Goal: Navigation & Orientation: Find specific page/section

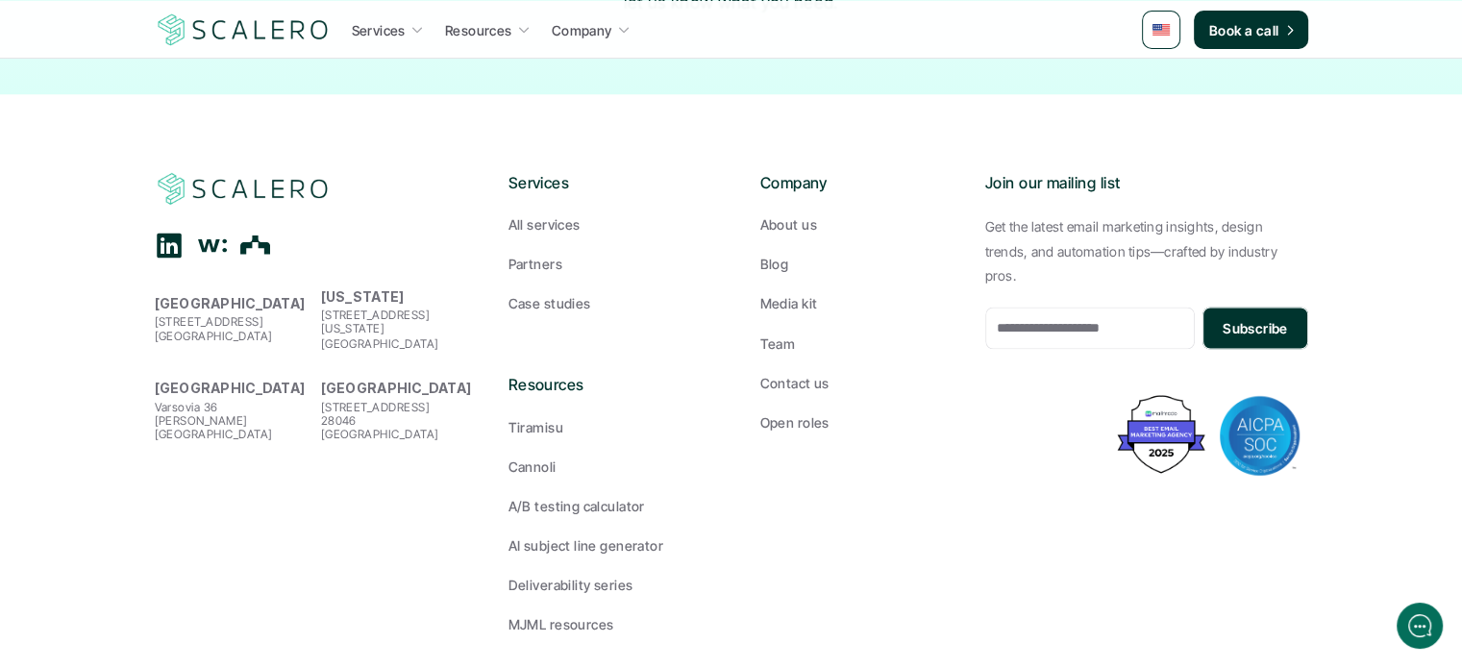
scroll to position [3327, 0]
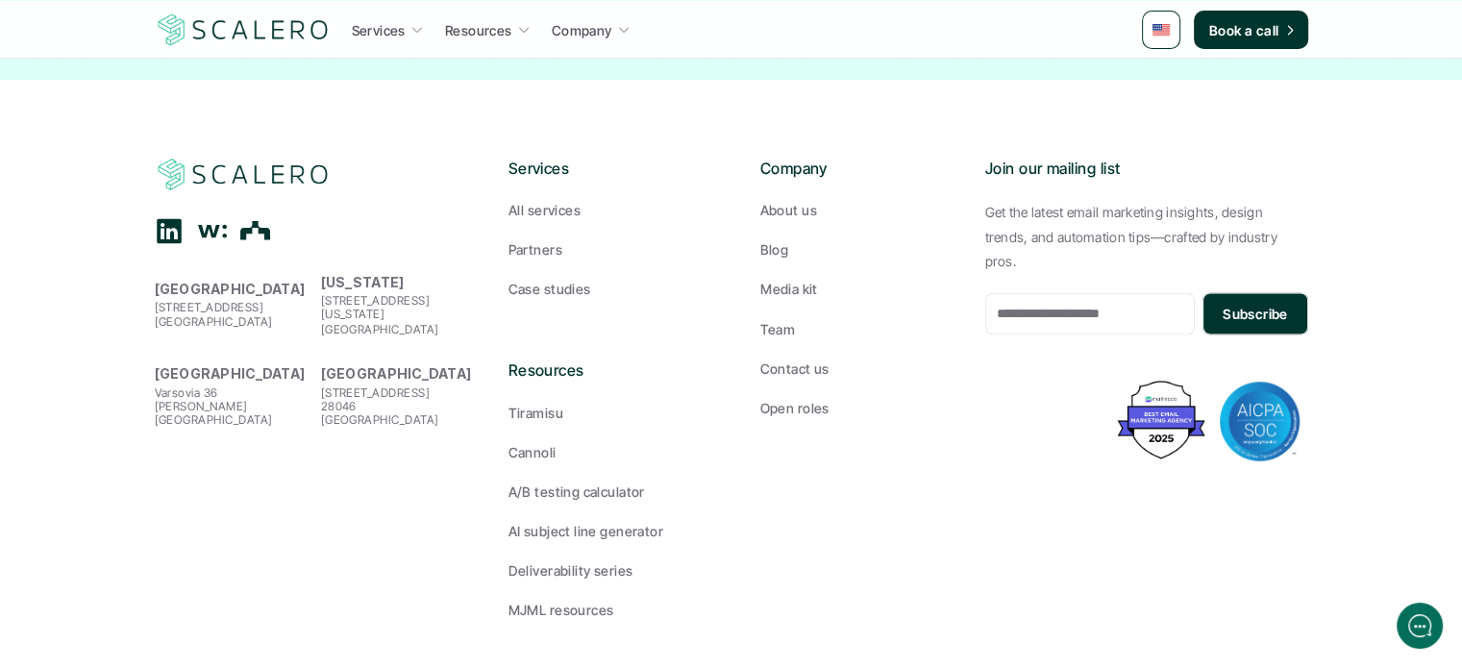
click at [549, 200] on p "All services" at bounding box center [545, 210] width 72 height 20
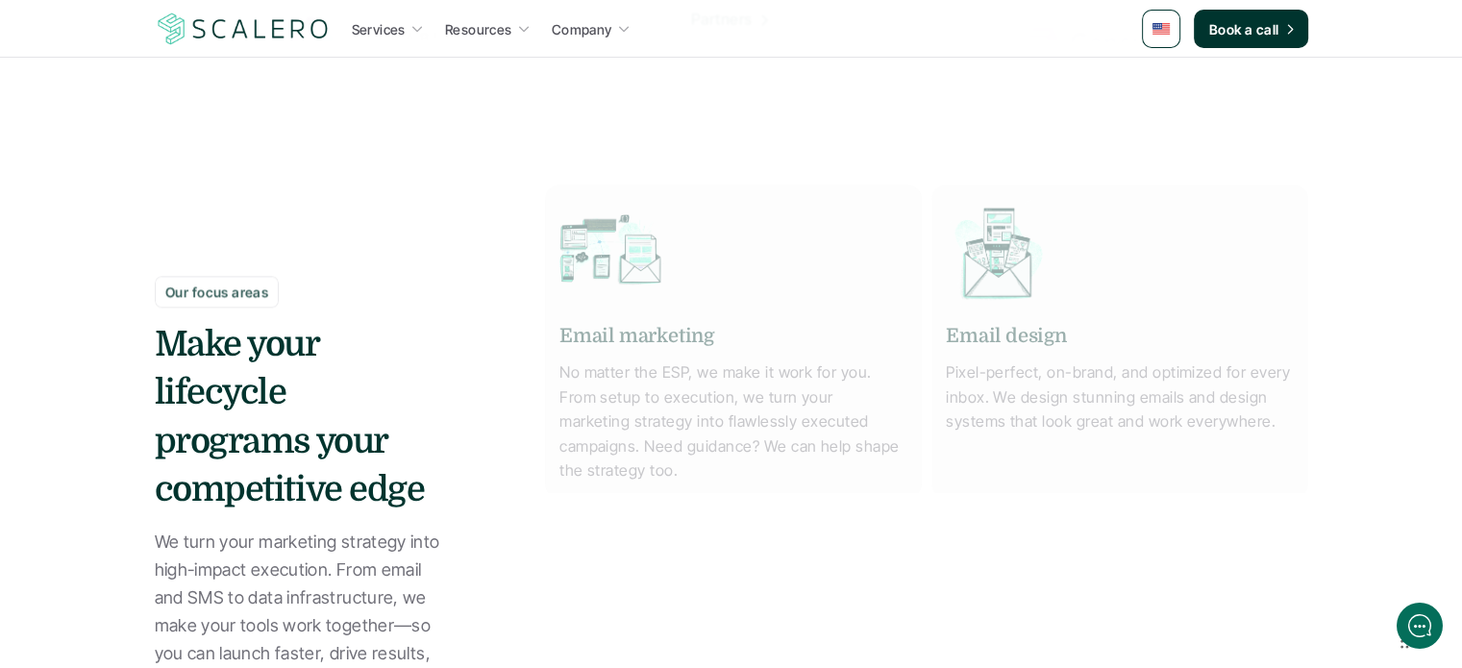
scroll to position [865, 0]
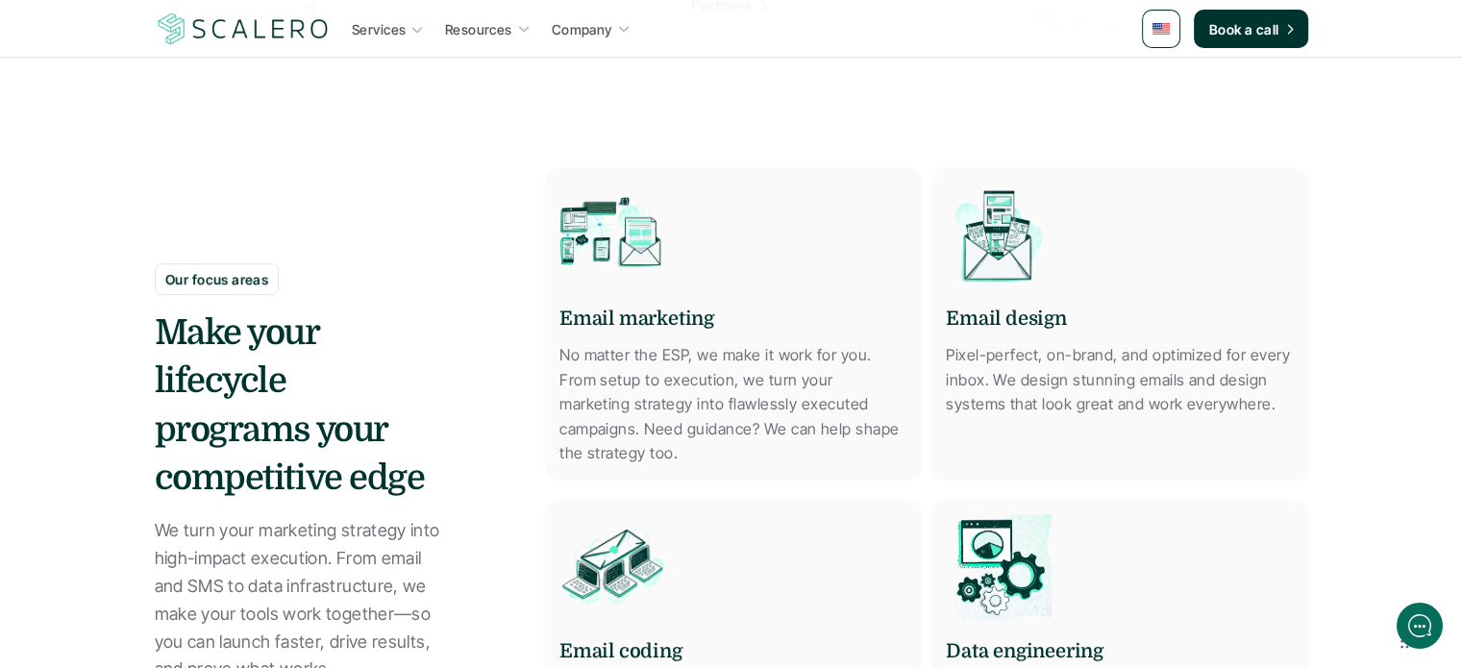
click at [1157, 28] on img at bounding box center [1161, 29] width 17 height 12
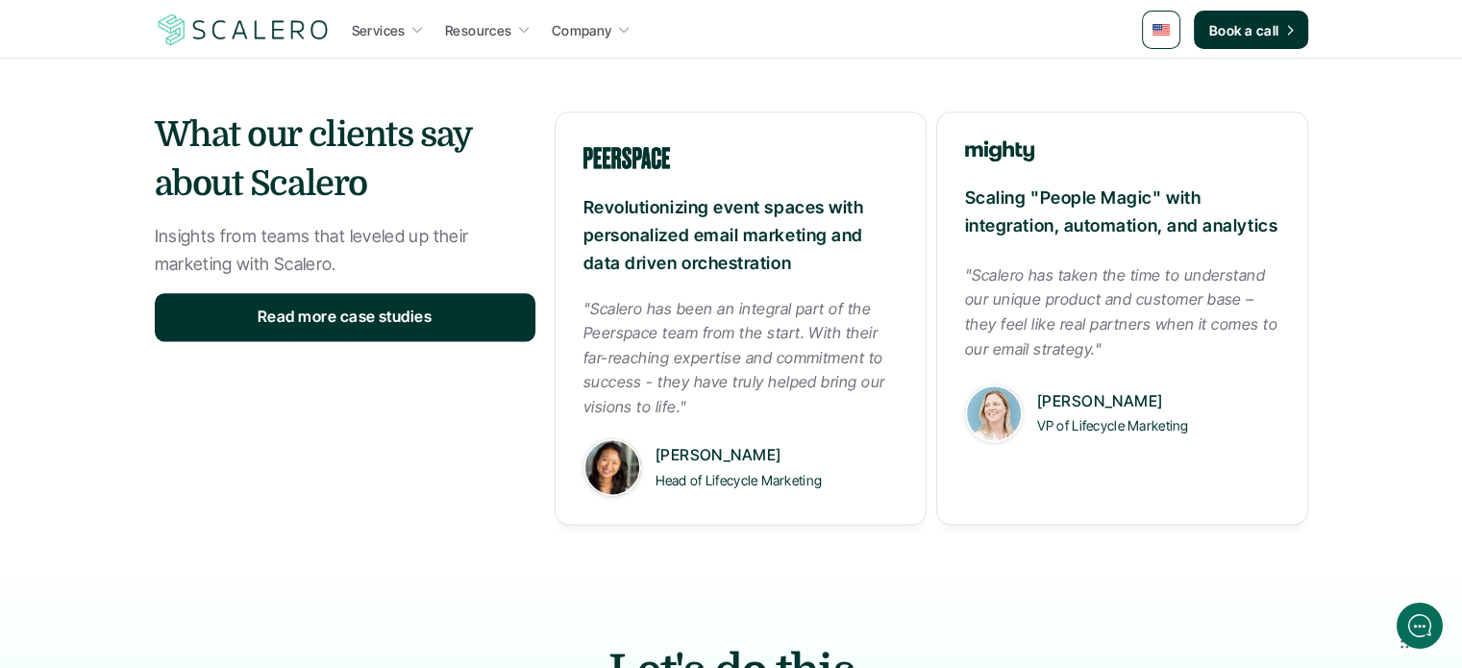
scroll to position [2495, 0]
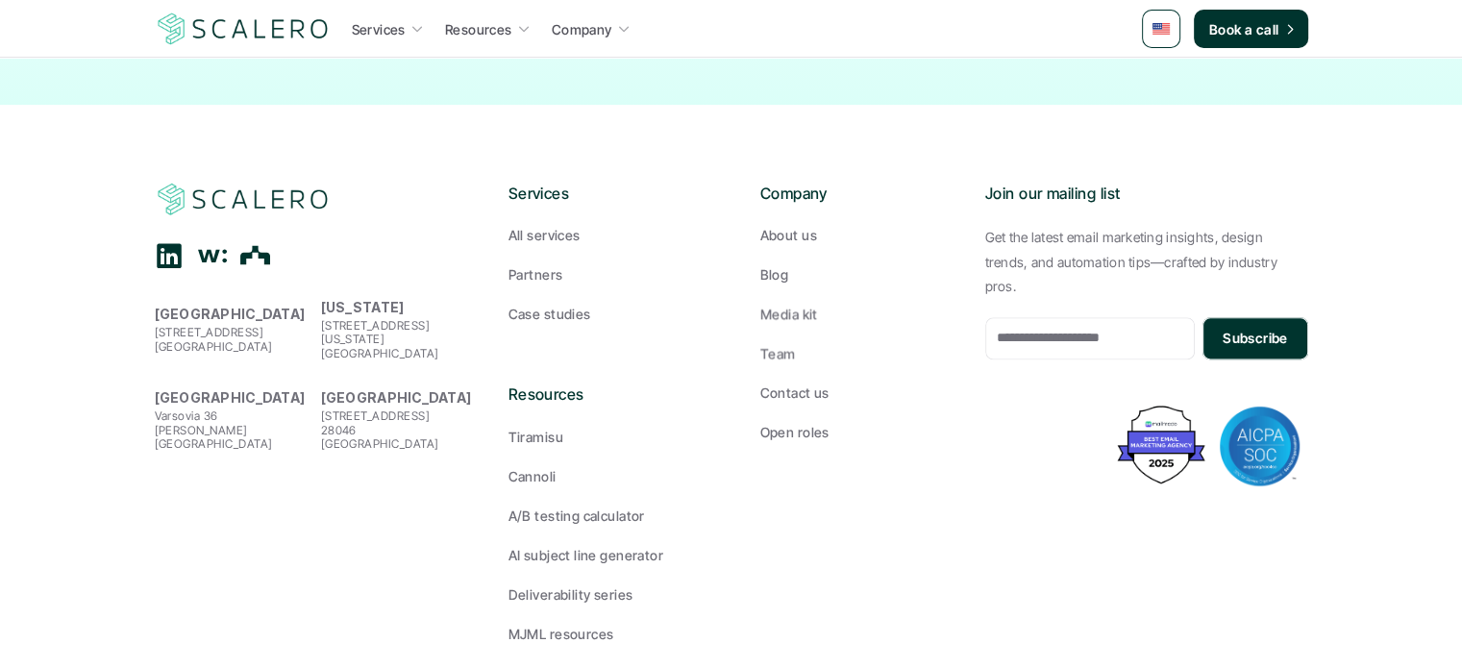
scroll to position [2392, 0]
click at [524, 225] on p "All services" at bounding box center [545, 235] width 72 height 20
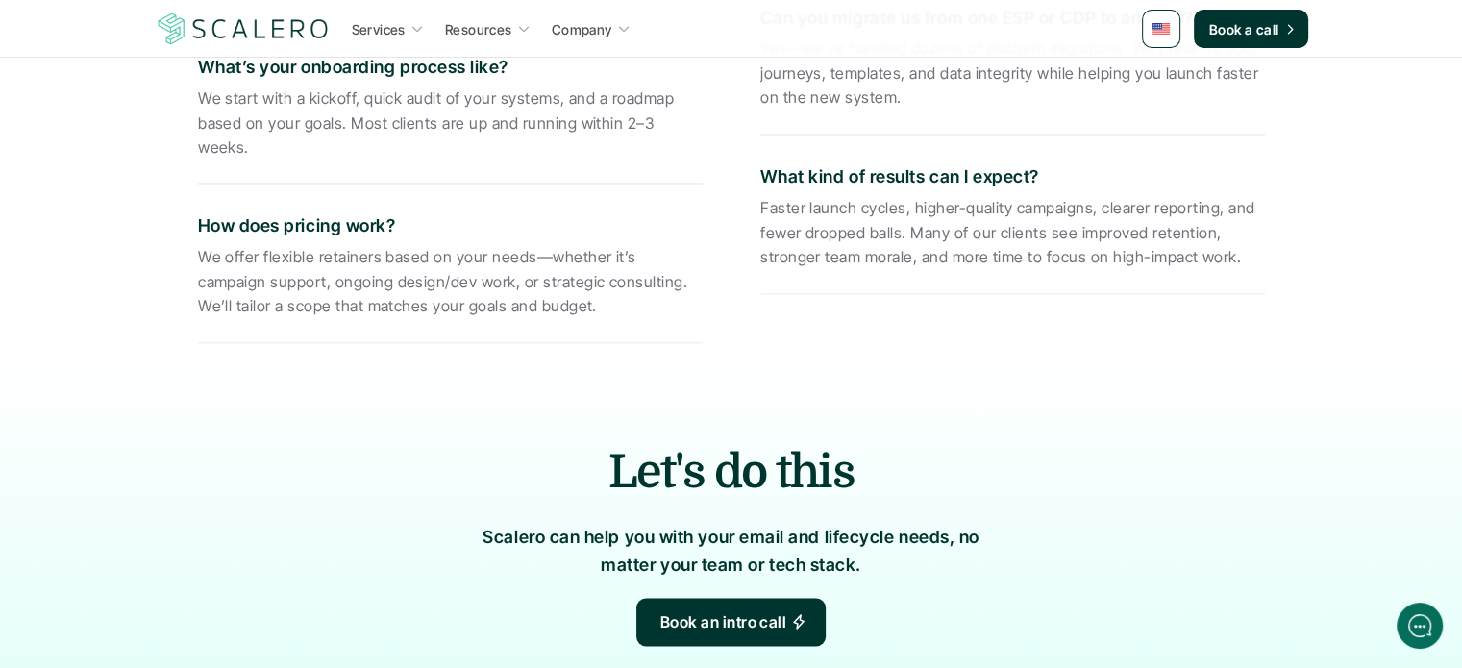
scroll to position [3152, 0]
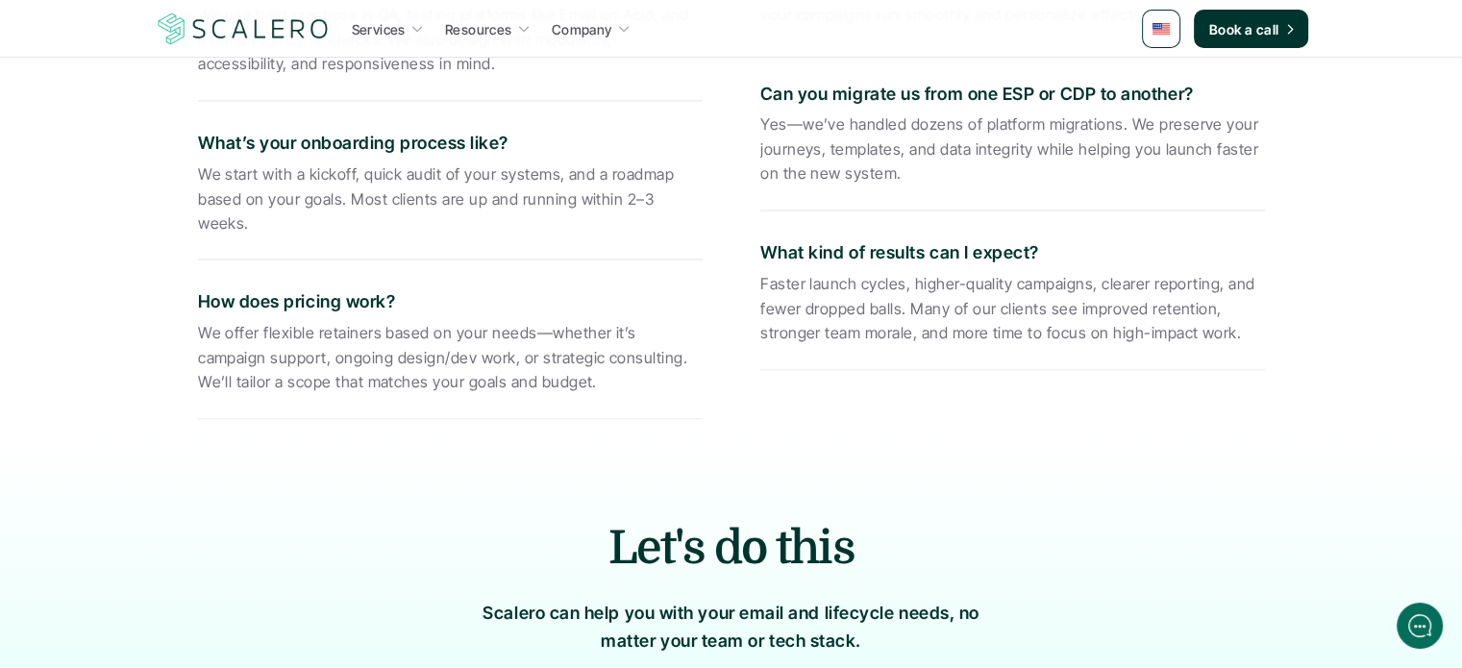
click at [240, 25] on img at bounding box center [243, 29] width 177 height 37
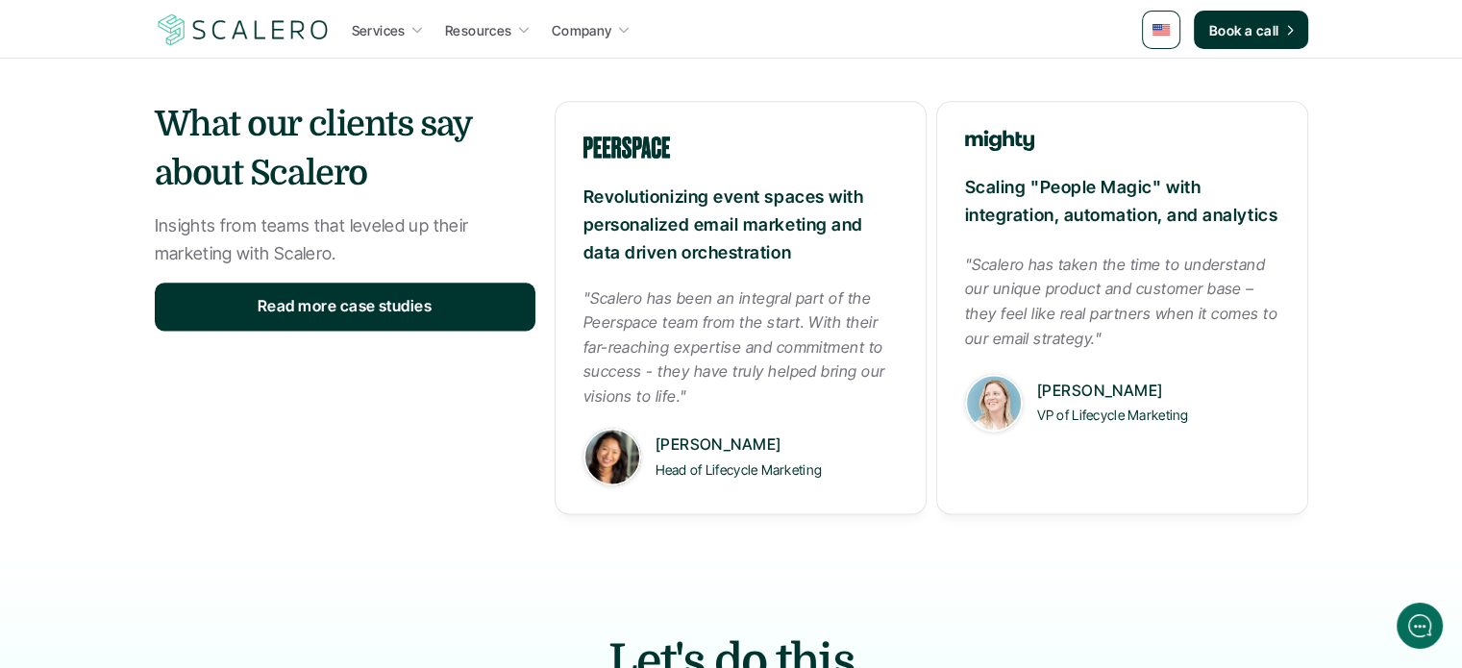
scroll to position [2403, 0]
